Goal: Task Accomplishment & Management: Manage account settings

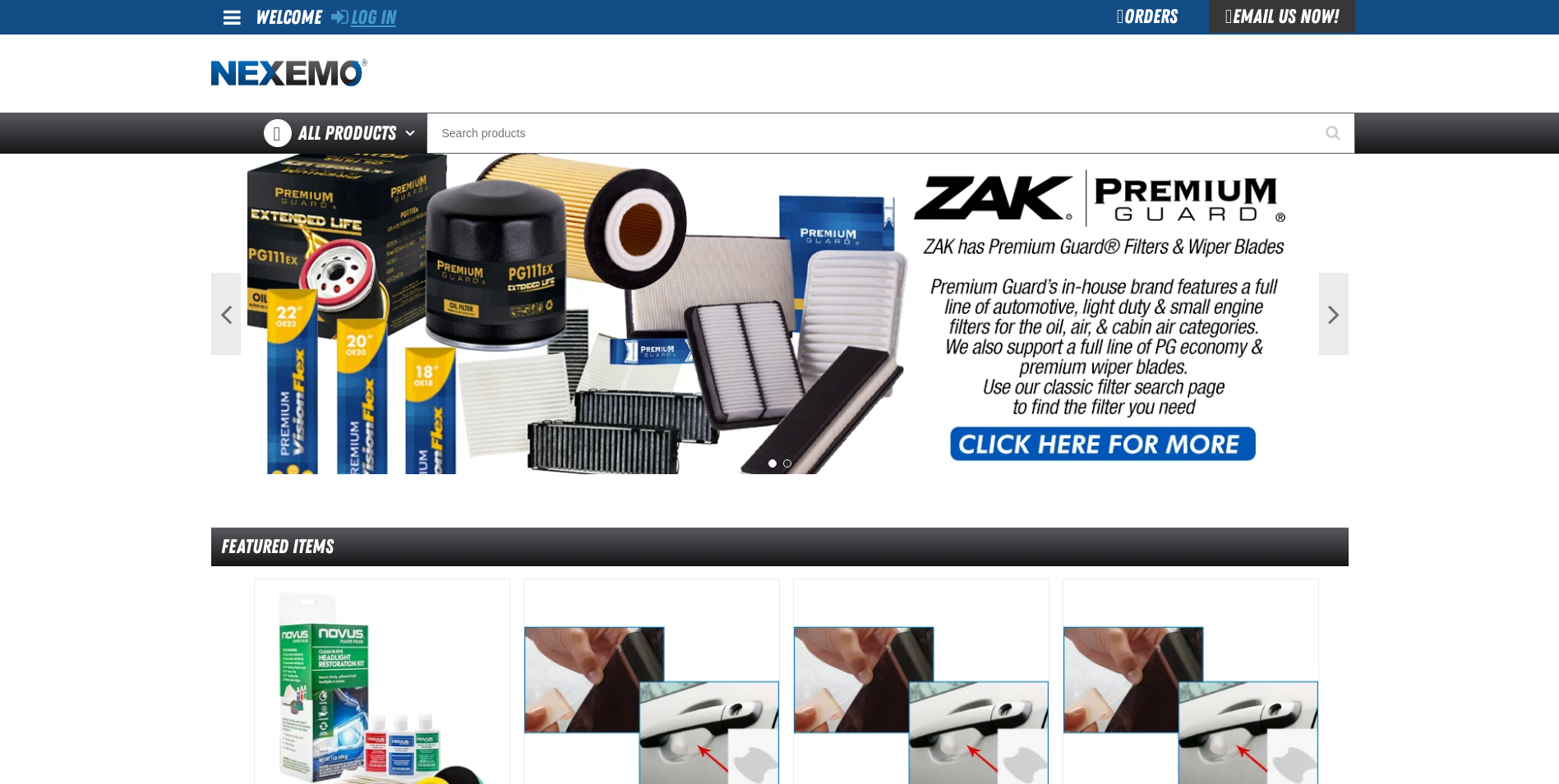
click at [364, 23] on link "Log In" at bounding box center [364, 18] width 65 height 23
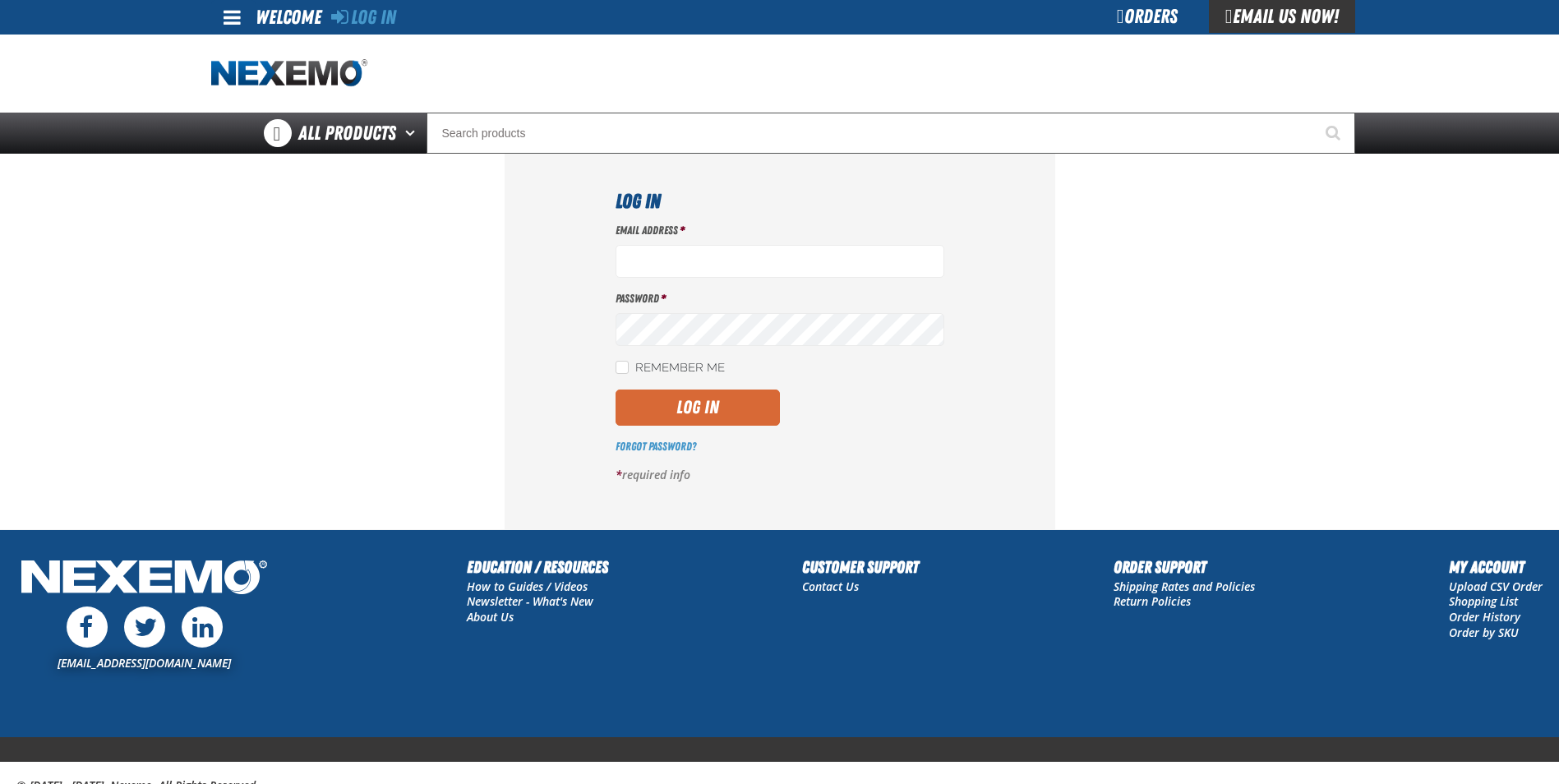
type input "[EMAIL_ADDRESS][DOMAIN_NAME]"
click at [708, 408] on button "Log In" at bounding box center [698, 407] width 164 height 36
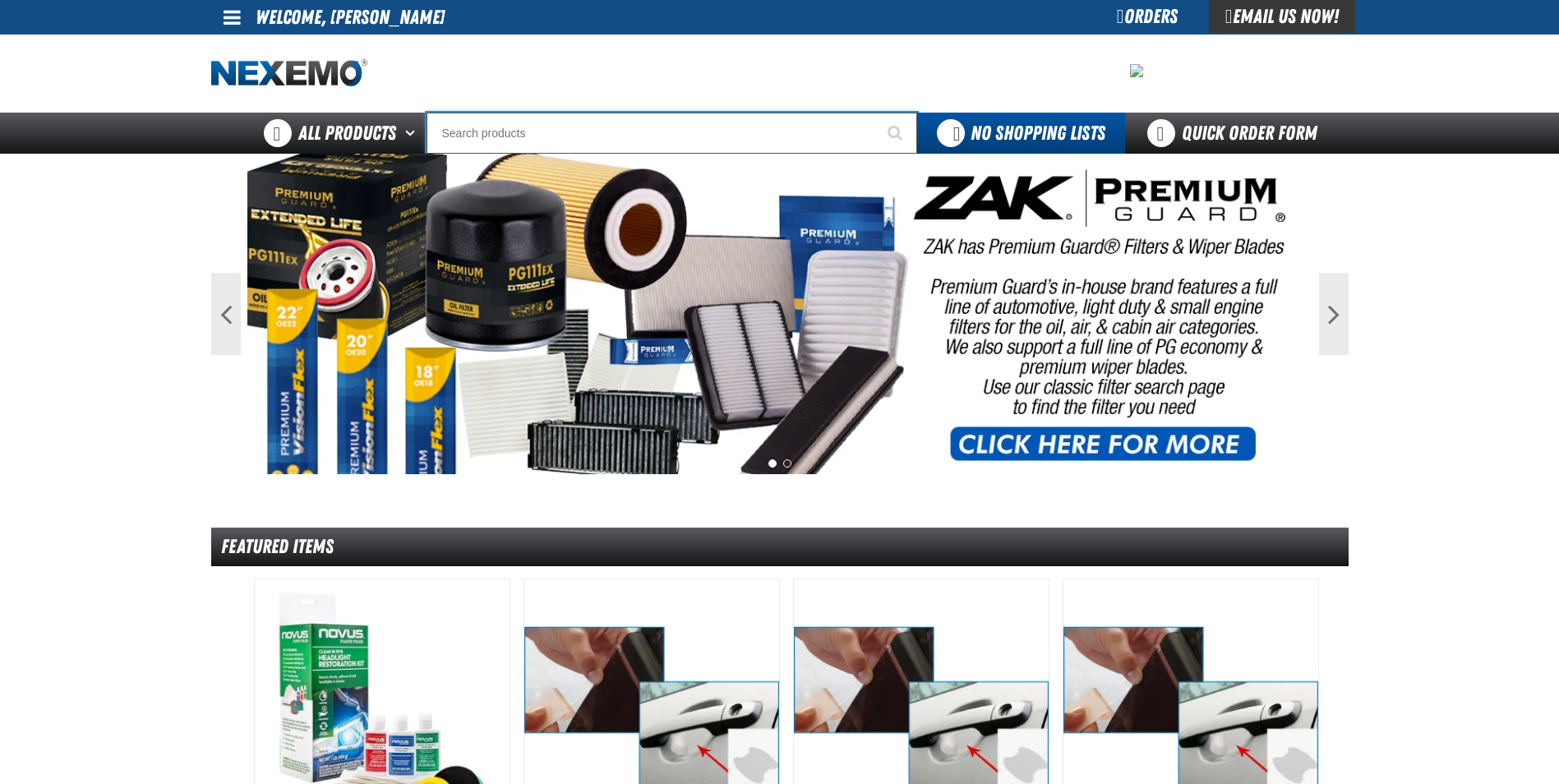
drag, startPoint x: 771, startPoint y: 131, endPoint x: 597, endPoint y: 129, distance: 174.0
click at [597, 129] on input "Search" at bounding box center [672, 133] width 490 height 41
